Goal: Information Seeking & Learning: Learn about a topic

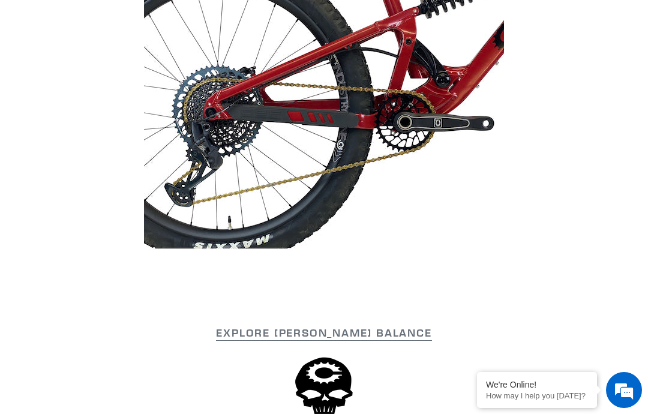
scroll to position [3245, 0]
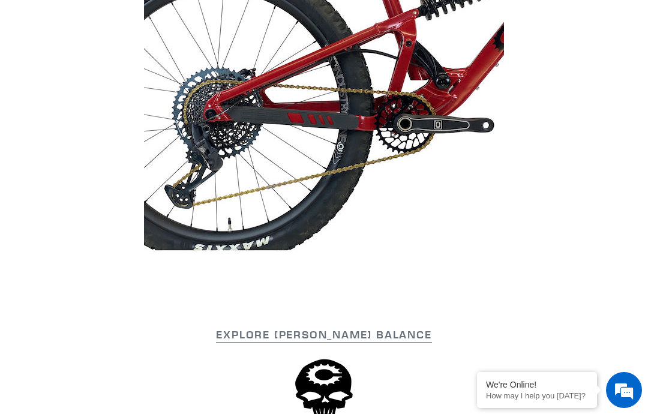
click at [406, 342] on span "EXPLORE CANFIELD BALANCE" at bounding box center [324, 335] width 216 height 14
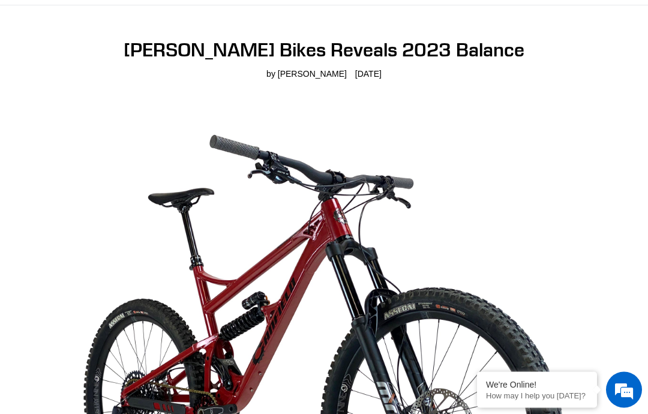
scroll to position [0, 0]
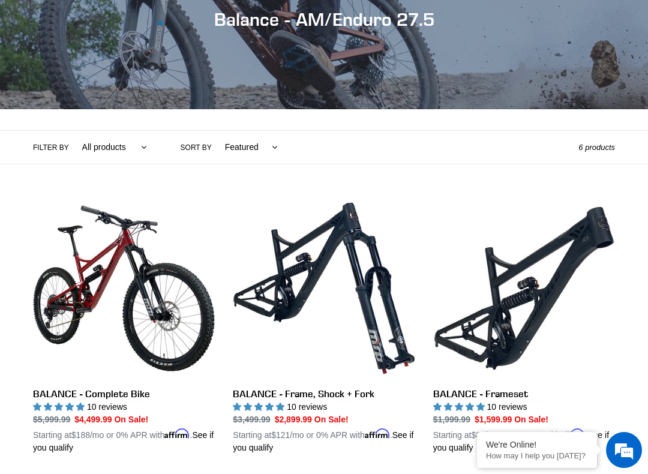
scroll to position [158, 0]
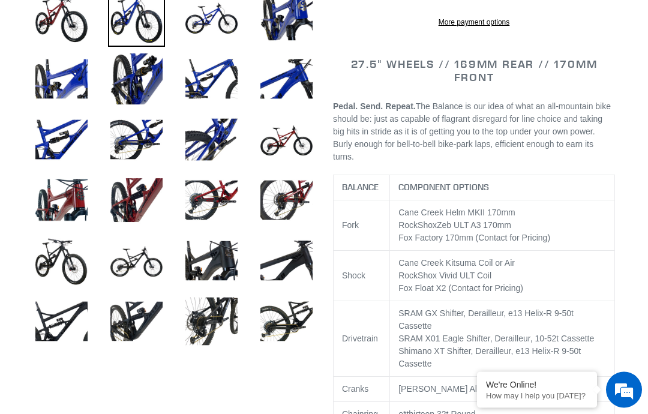
select select "highest-rating"
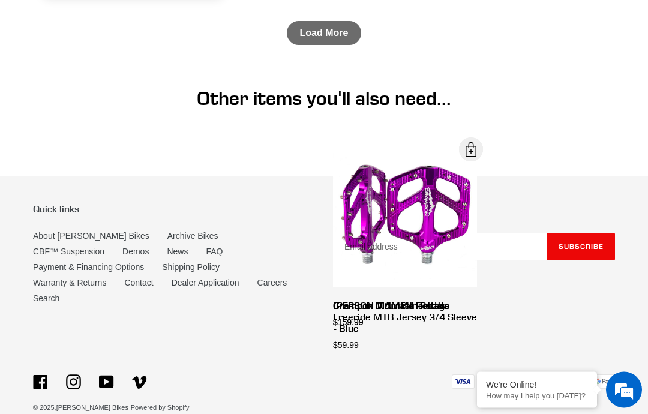
scroll to position [4219, 0]
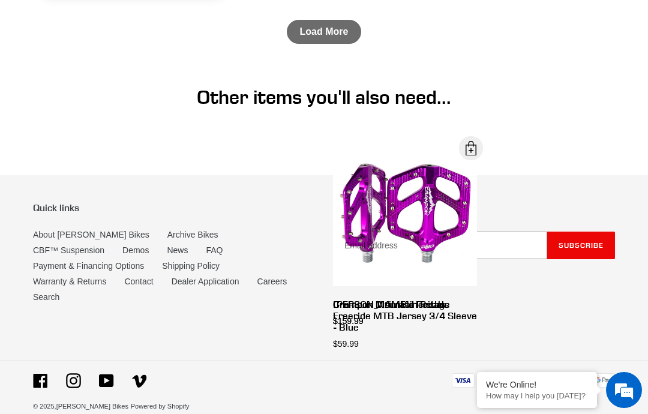
click at [345, 44] on link "Load More" at bounding box center [324, 32] width 75 height 24
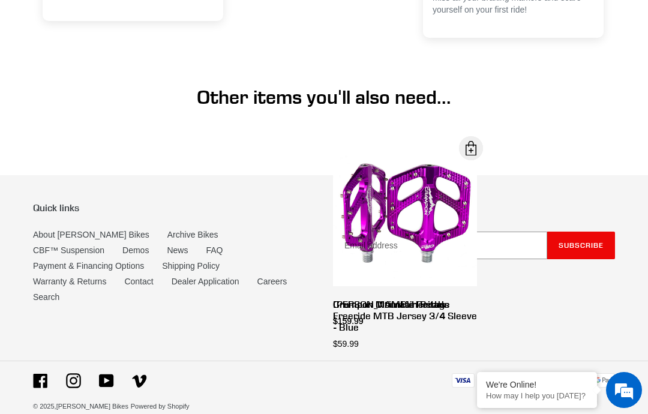
scroll to position [4242, 0]
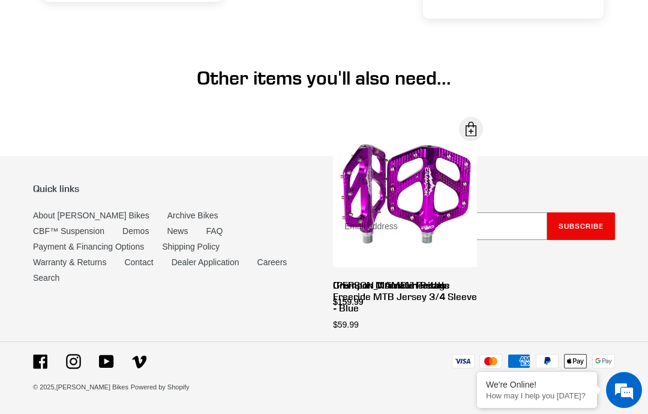
click at [122, 236] on link "Demos" at bounding box center [135, 231] width 26 height 10
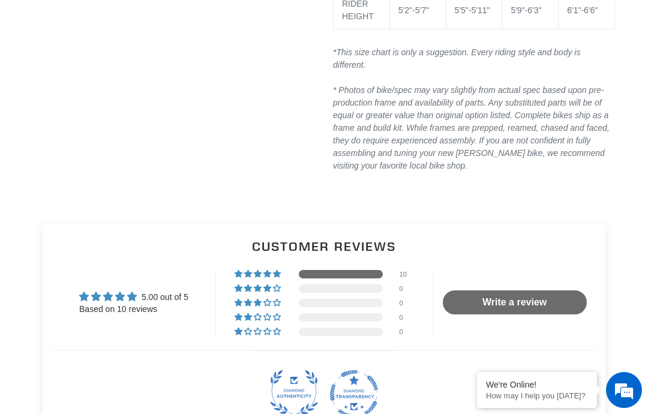
scroll to position [2363, 0]
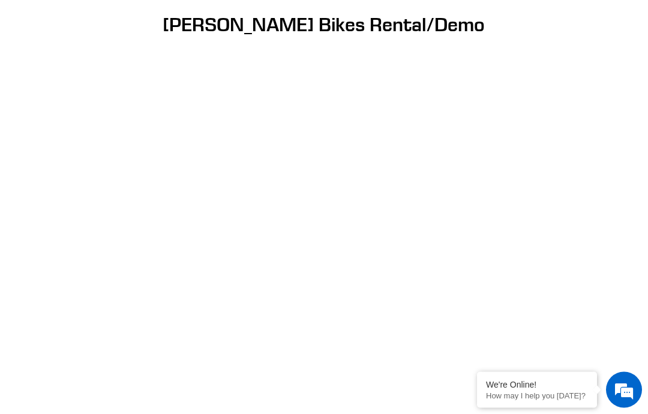
scroll to position [89, 0]
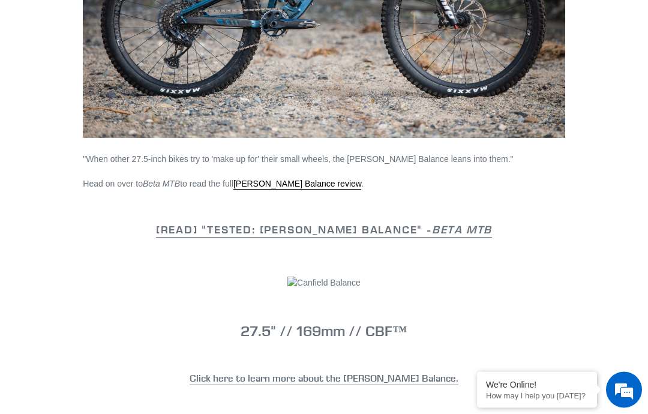
scroll to position [970, 0]
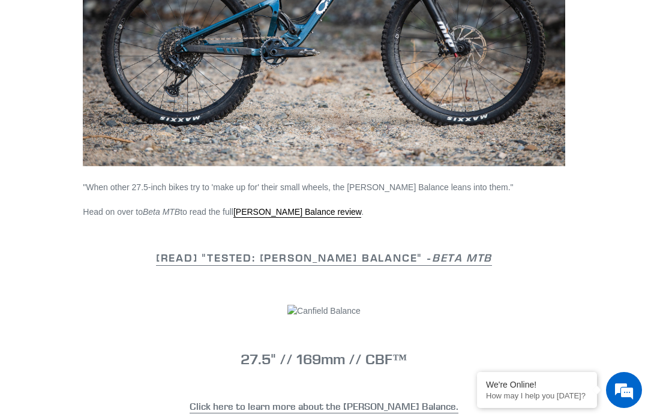
click at [308, 207] on link "Canfield Balance review" at bounding box center [298, 212] width 128 height 11
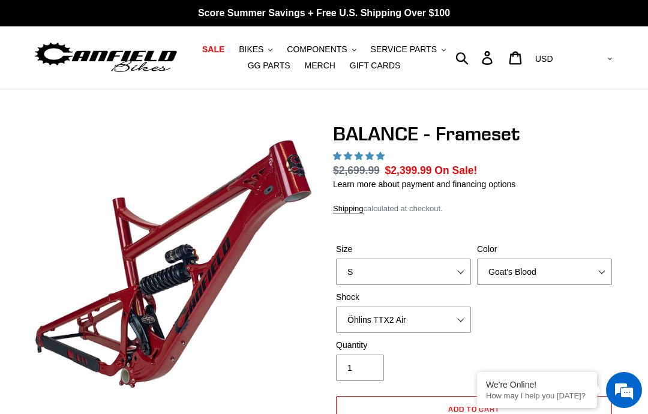
select select "highest-rating"
